Goal: Go to known website: Access a specific website the user already knows

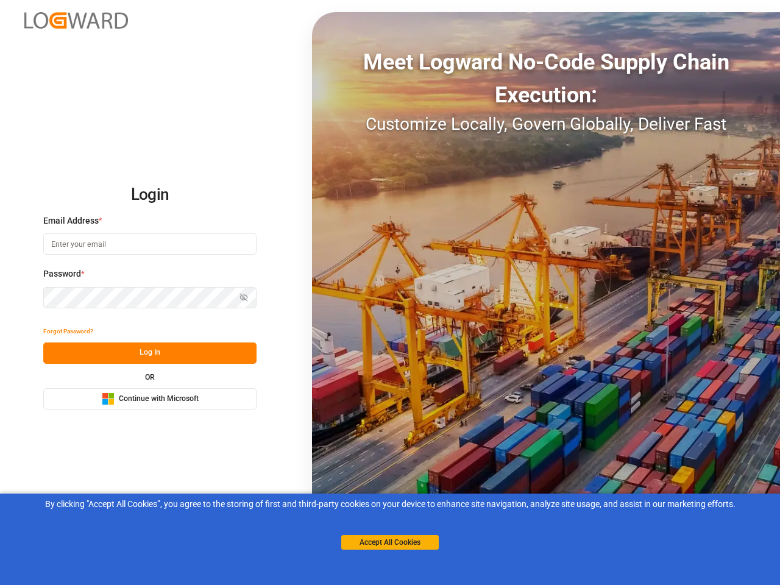
click at [390, 293] on div "Meet Logward No-Code Supply Chain Execution: Customize Locally, Govern Globally…" at bounding box center [546, 292] width 468 height 561
click at [76, 20] on img at bounding box center [76, 20] width 104 height 16
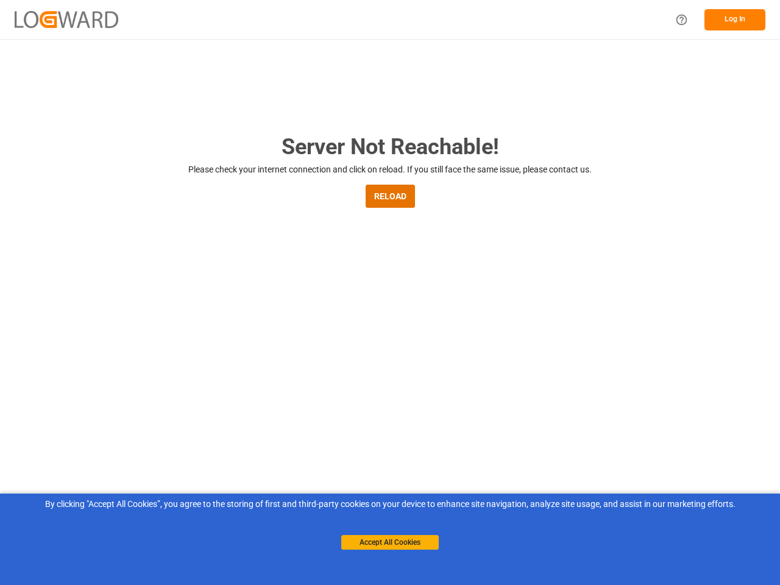
click at [68, 332] on main "Server Not Reachable! Please check your internet connection and click on reload…" at bounding box center [390, 400] width 780 height 540
click at [150, 353] on main "Server Not Reachable! Please check your internet connection and click on reload…" at bounding box center [390, 400] width 780 height 540
click at [150, 399] on main "Server Not Reachable! Please check your internet connection and click on reload…" at bounding box center [390, 400] width 780 height 540
click at [390, 543] on button "Accept All Cookies" at bounding box center [390, 542] width 98 height 15
